Goal: Task Accomplishment & Management: Manage account settings

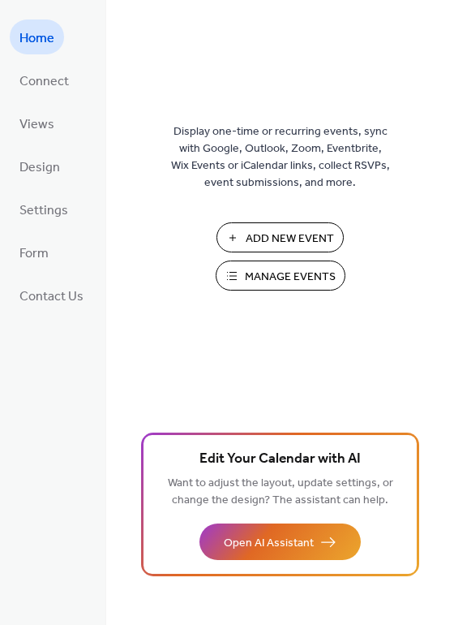
click at [285, 277] on span "Manage Events" at bounding box center [290, 277] width 91 height 17
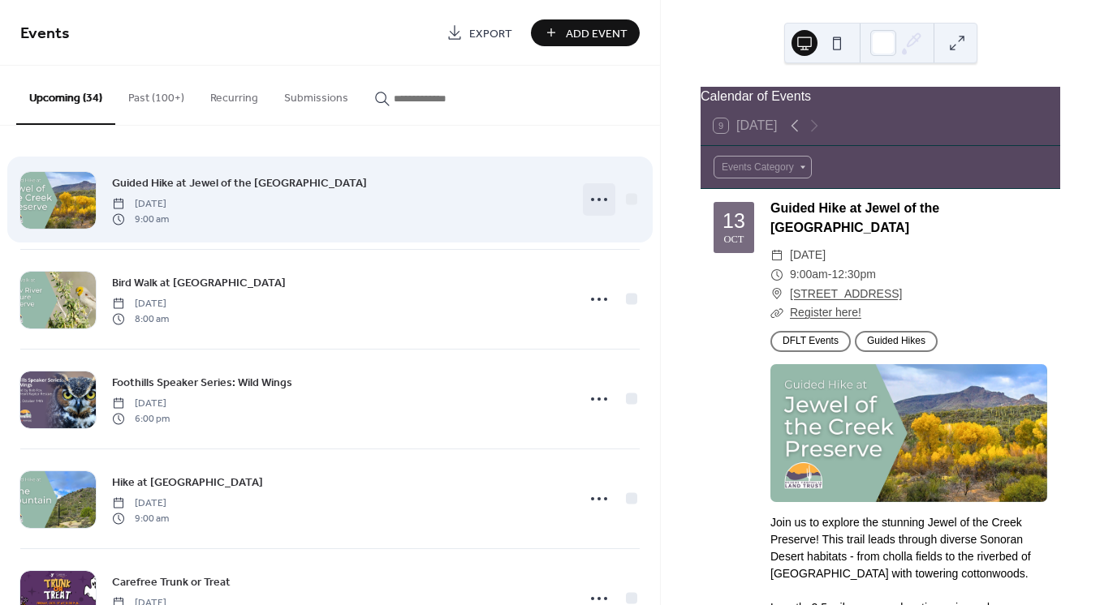
click at [596, 199] on icon at bounding box center [599, 200] width 26 height 26
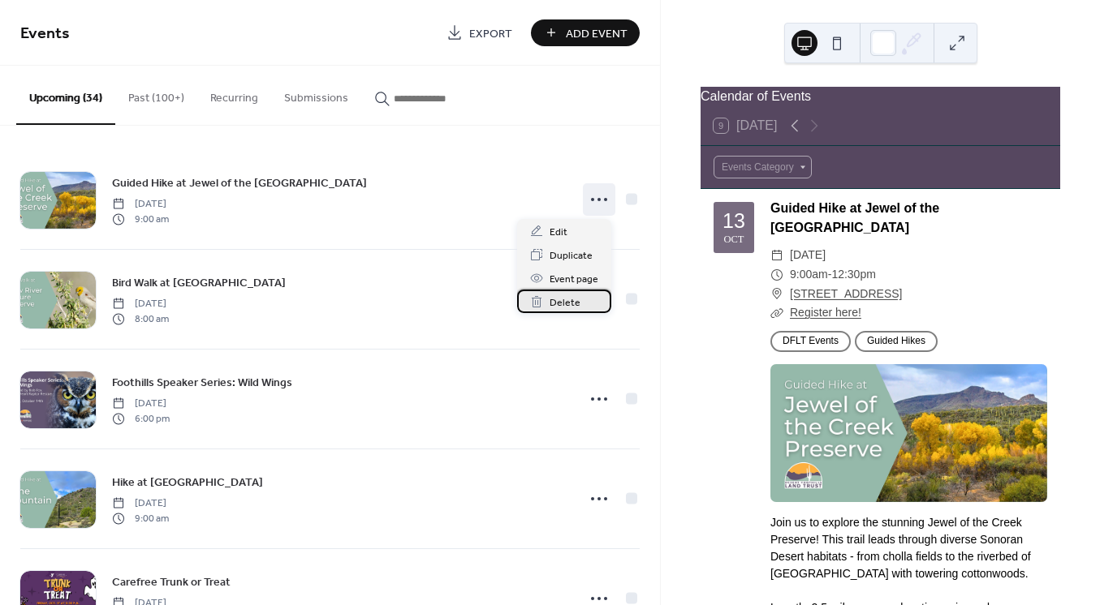
click at [557, 304] on span "Delete" at bounding box center [564, 303] width 31 height 17
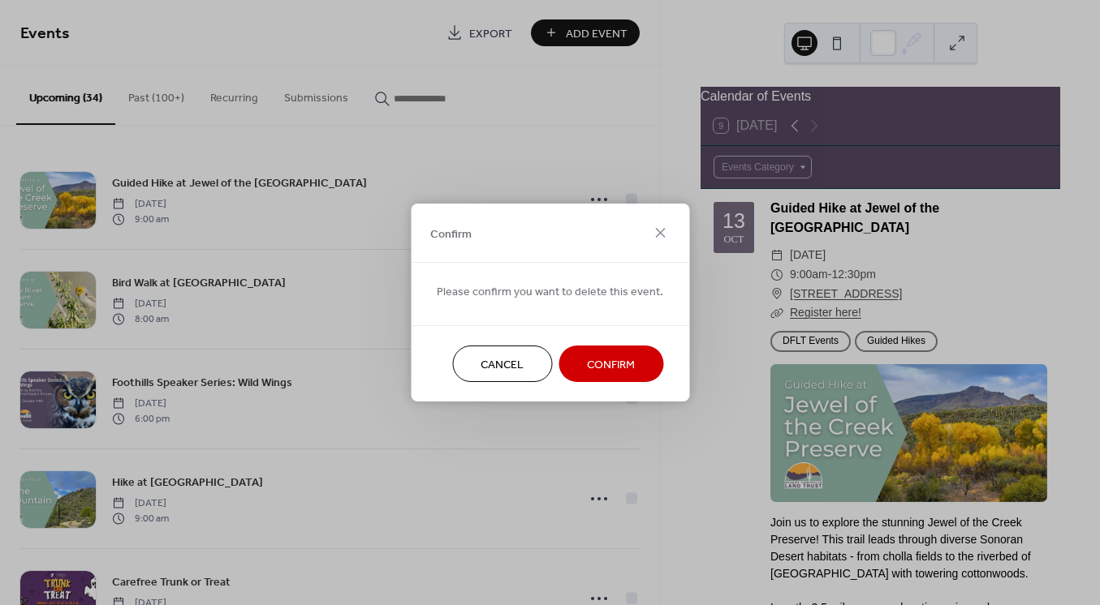
click at [599, 372] on span "Confirm" at bounding box center [611, 365] width 48 height 17
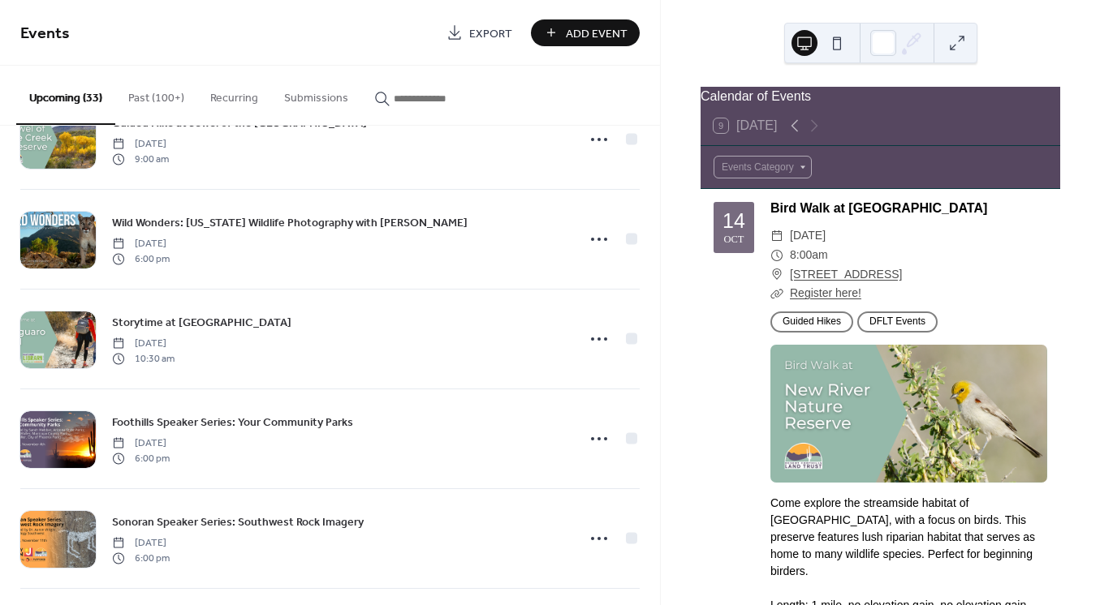
scroll to position [893, 0]
